Goal: Information Seeking & Learning: Learn about a topic

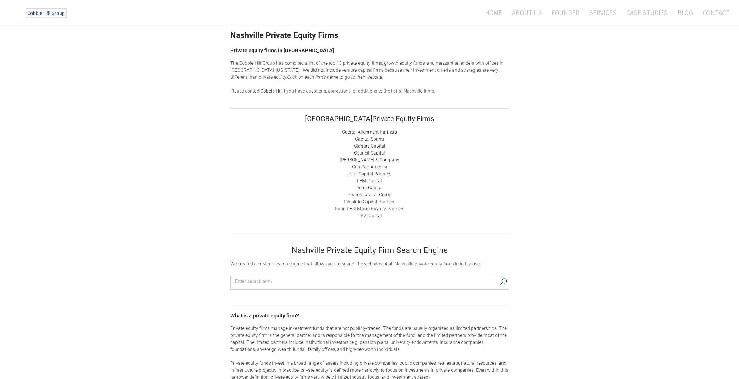
scroll to position [19, 0]
click at [363, 131] on link "Capital Alignment Partners" at bounding box center [369, 134] width 55 height 6
click at [375, 141] on link "Capital Spring" at bounding box center [369, 141] width 29 height 6
click at [379, 146] on link "Claritas Capital" at bounding box center [369, 148] width 31 height 6
click at [380, 153] on link "Council Capital" at bounding box center [369, 155] width 31 height 6
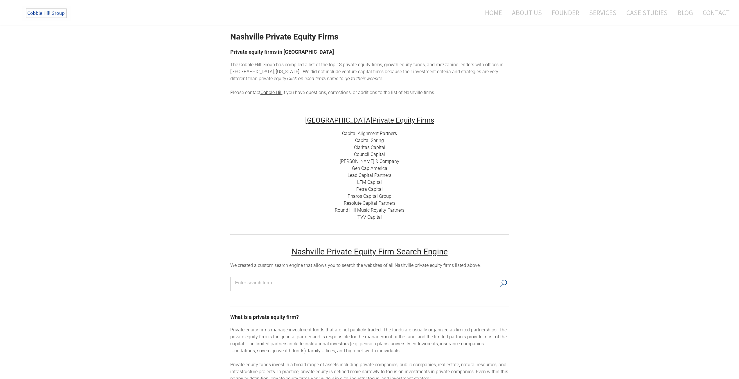
click at [377, 160] on link "[PERSON_NAME] & Company" at bounding box center [370, 162] width 60 height 6
click at [383, 159] on link "[PERSON_NAME] & Company" at bounding box center [370, 162] width 60 height 6
click at [371, 167] on link "Gen Cap America" at bounding box center [369, 168] width 35 height 6
click at [387, 175] on link "Lead Capital Partners" at bounding box center [369, 175] width 44 height 6
click at [374, 181] on link "LFM Capital" at bounding box center [369, 182] width 25 height 6
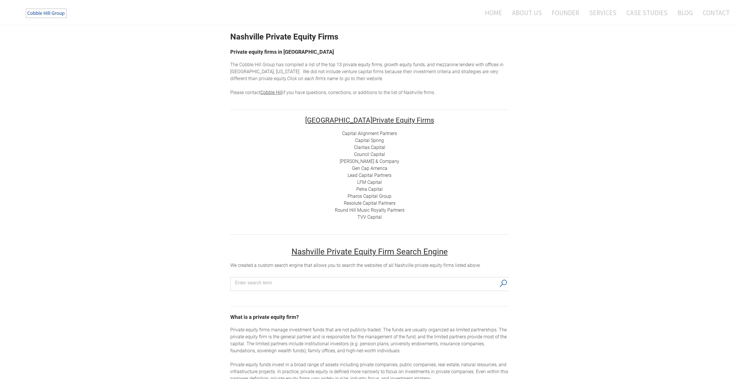
click at [381, 166] on link "Gen Cap America" at bounding box center [369, 168] width 35 height 6
click at [377, 188] on link "Petra Capital" at bounding box center [369, 189] width 26 height 6
click at [379, 194] on link "Pharos Capital Group" at bounding box center [369, 196] width 44 height 6
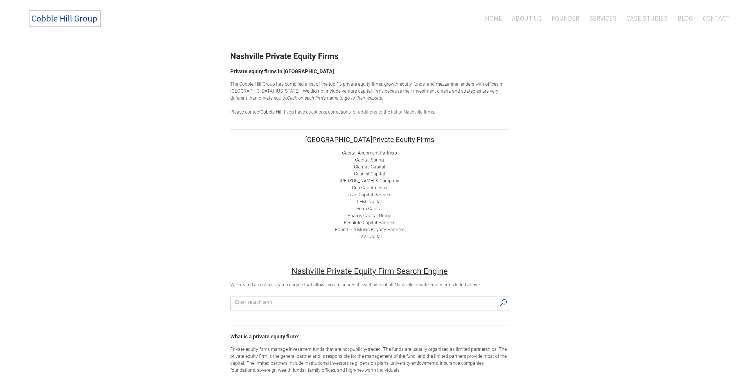
click at [63, 14] on img at bounding box center [65, 19] width 87 height 26
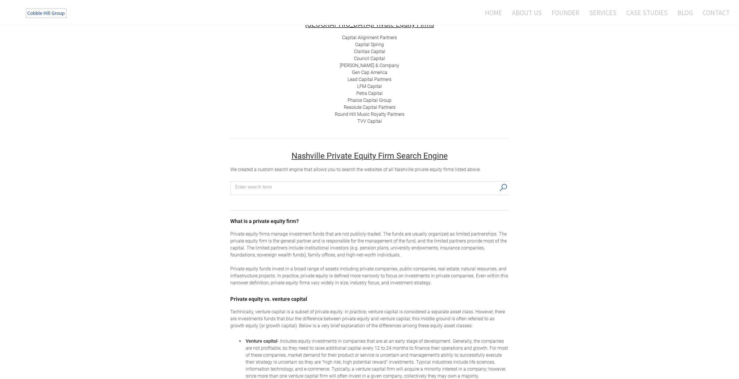
scroll to position [116, 0]
click at [295, 184] on input "Search input" at bounding box center [365, 186] width 261 height 9
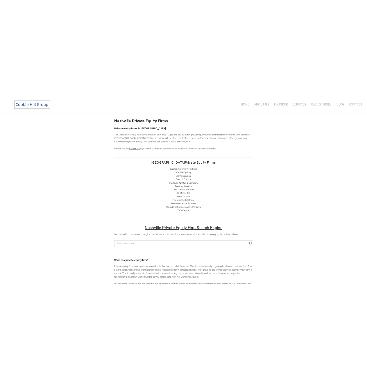
scroll to position [0, 0]
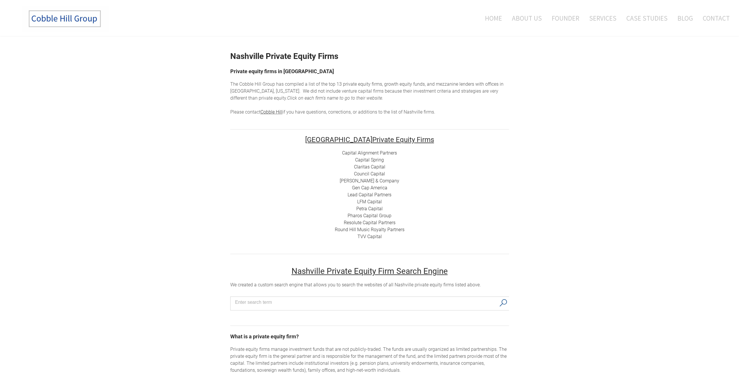
click at [381, 221] on link "Resolute Capital Partners" at bounding box center [370, 223] width 52 height 6
click at [402, 228] on link "Round Hill Music Royalty Partners" at bounding box center [370, 230] width 70 height 6
click at [370, 236] on link "TVV Capital" at bounding box center [369, 237] width 24 height 6
